Goal: Check status

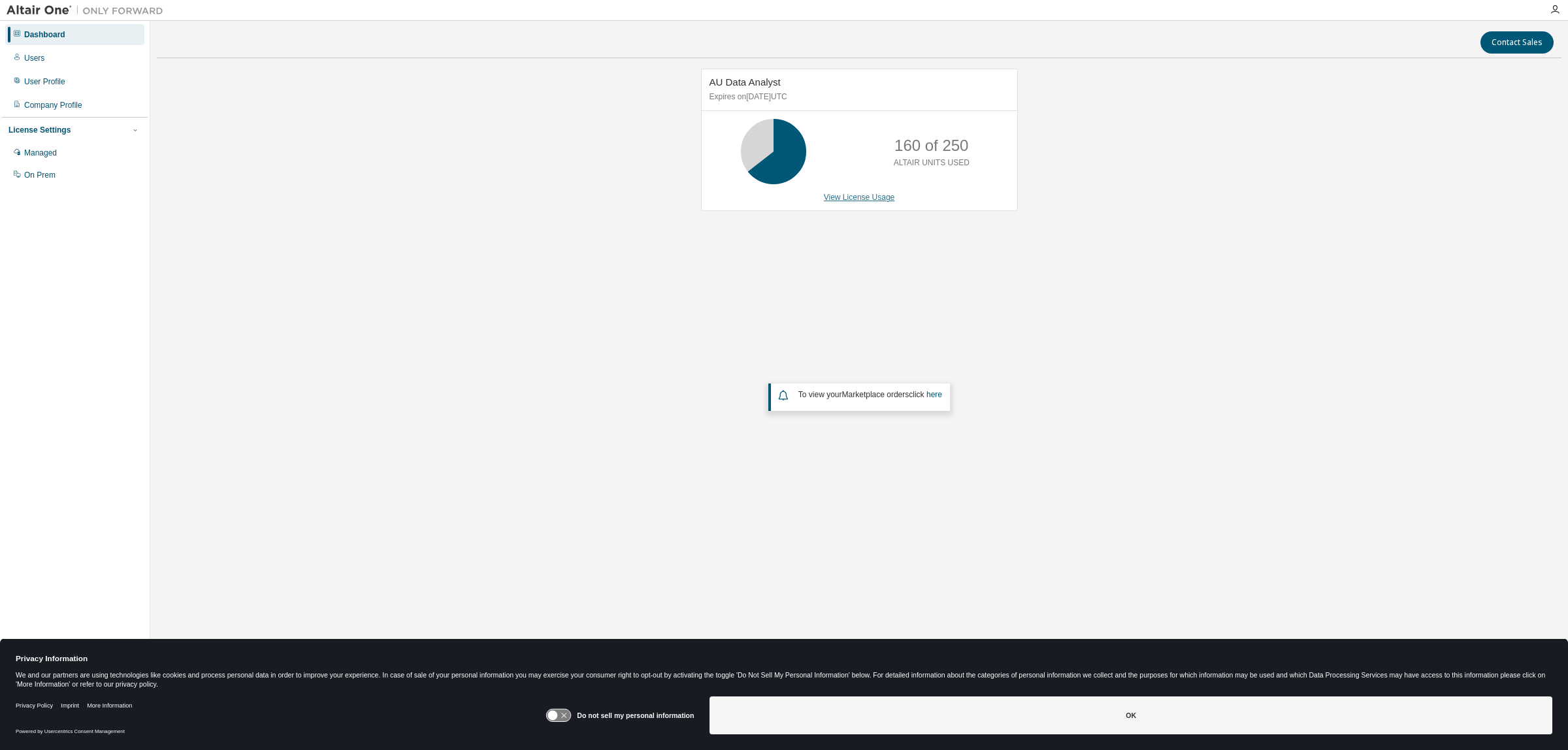
click at [853, 194] on link "View License Usage" at bounding box center [859, 196] width 71 height 9
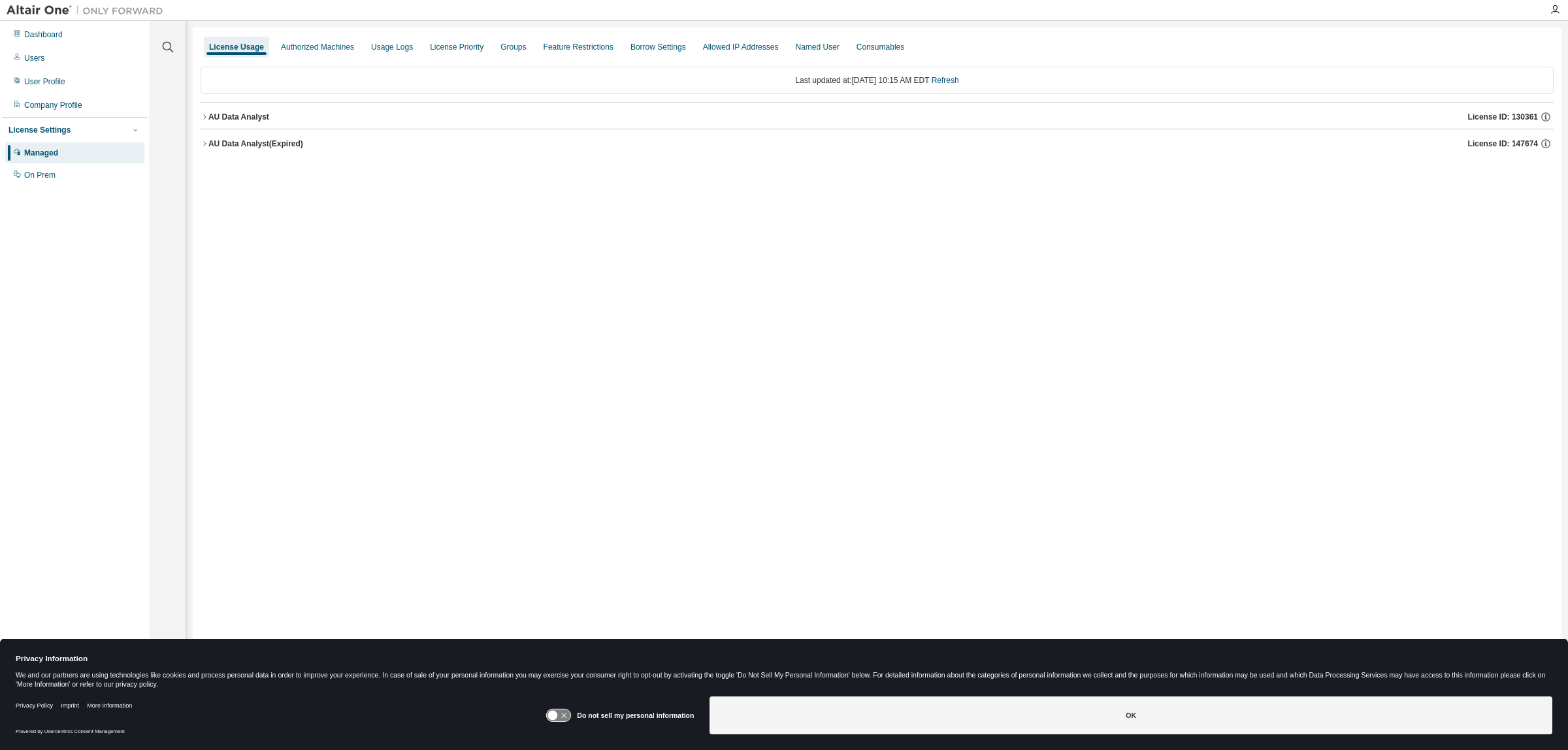
click at [211, 144] on div "AU Data Analyst (Expired)" at bounding box center [255, 143] width 94 height 11
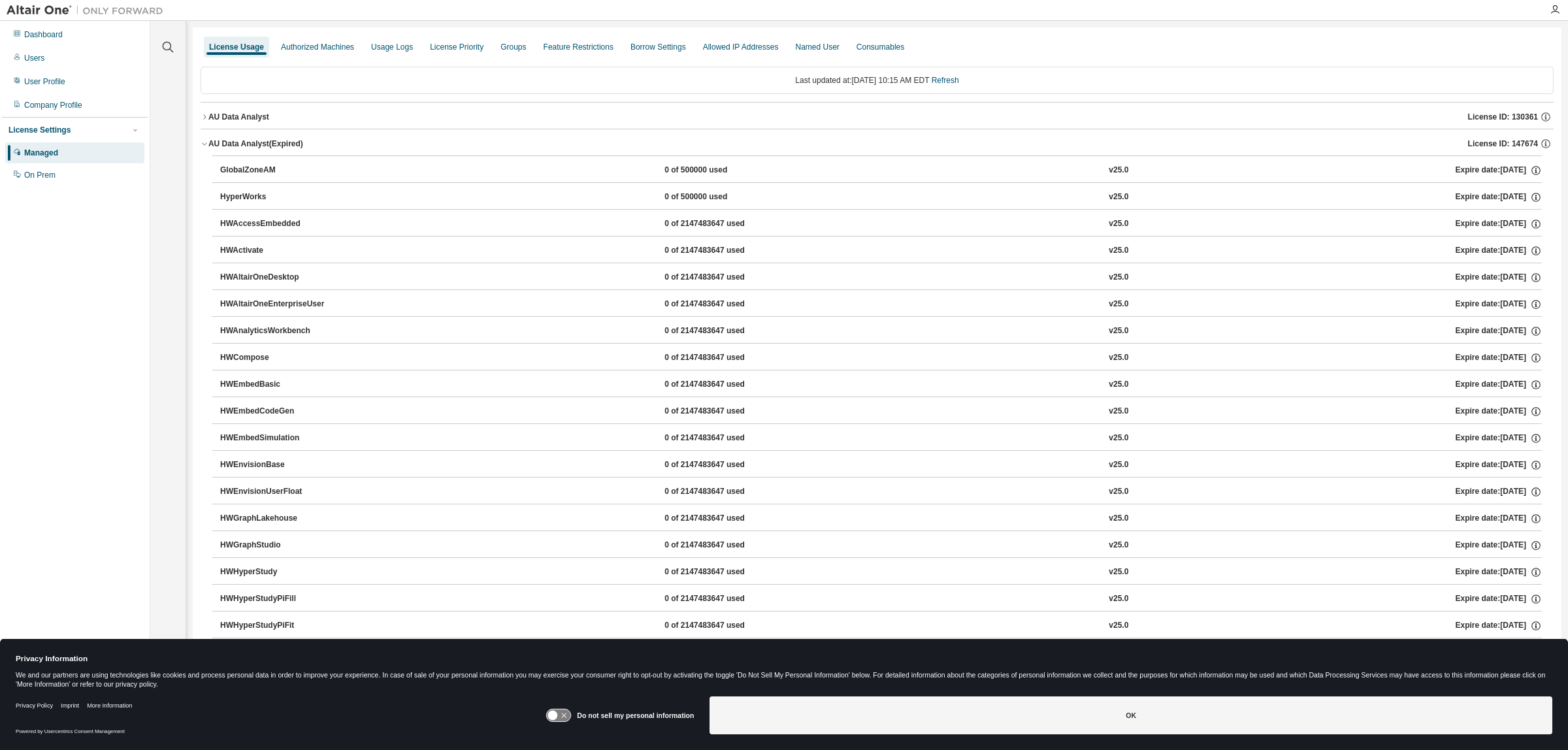
click at [204, 117] on icon "button" at bounding box center [204, 117] width 3 height 5
click at [208, 115] on icon "button" at bounding box center [204, 117] width 8 height 8
click at [204, 111] on button "AU Data Analyst License ID: 130361" at bounding box center [876, 117] width 1353 height 29
click at [959, 79] on link "Refresh" at bounding box center [945, 80] width 27 height 9
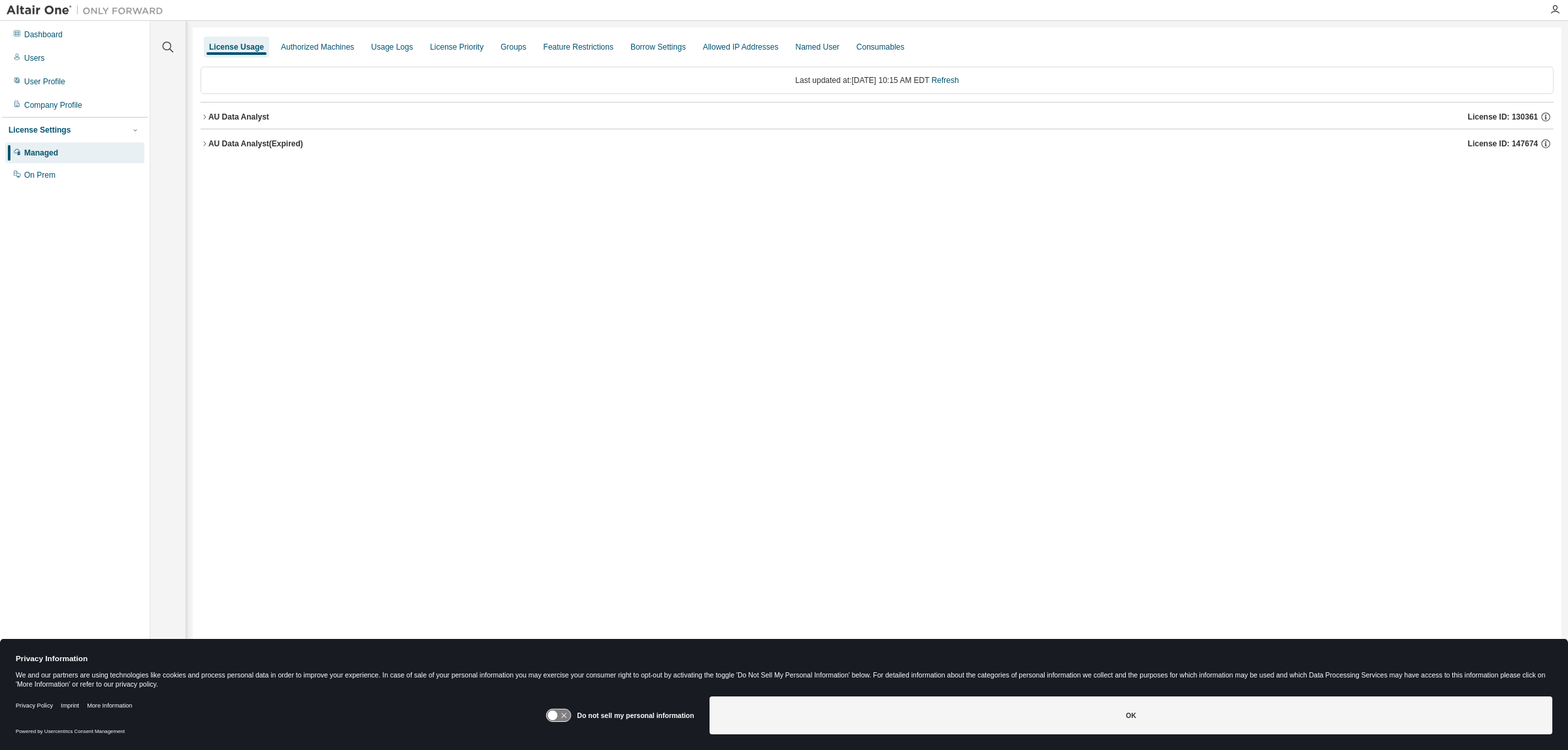
click at [206, 119] on icon "button" at bounding box center [204, 117] width 8 height 8
